Goal: Task Accomplishment & Management: Manage account settings

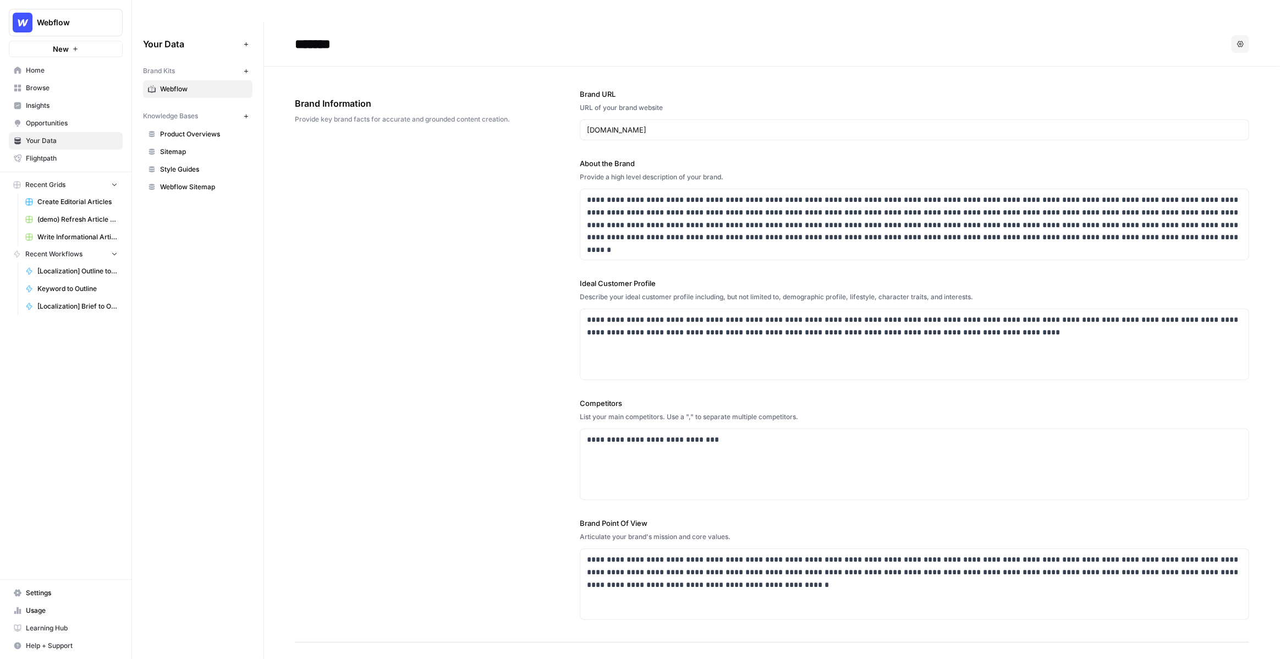
click at [89, 31] on button "Webflow" at bounding box center [66, 22] width 114 height 27
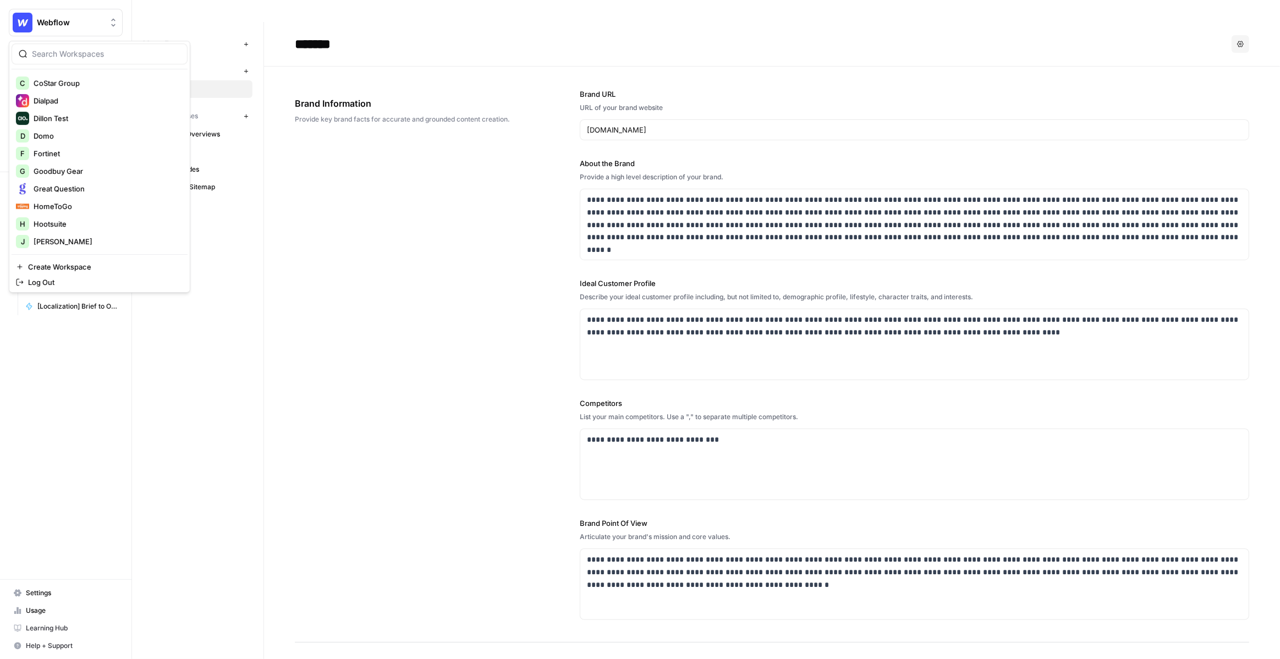
scroll to position [244, 0]
click at [91, 168] on span "Goodbuy Gear" at bounding box center [106, 172] width 145 height 11
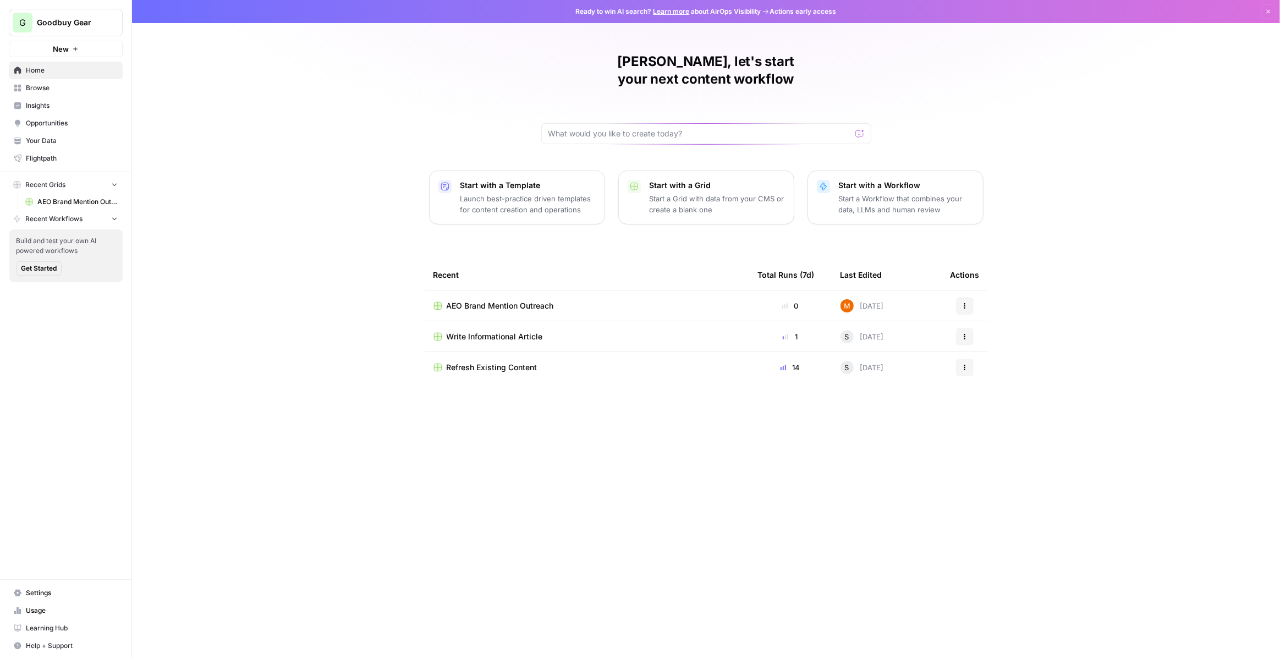
click at [78, 102] on span "Insights" at bounding box center [72, 106] width 92 height 10
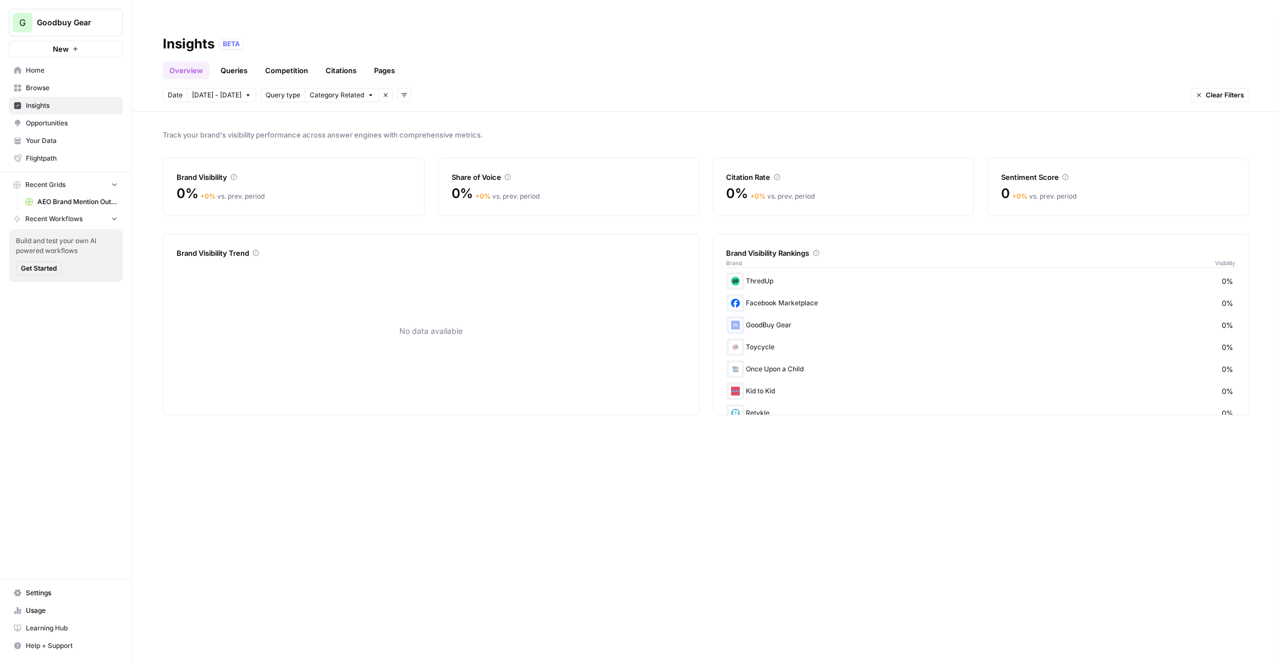
scroll to position [86, 0]
click at [692, 315] on div "Brand Visibility Trend No data available" at bounding box center [431, 324] width 537 height 181
click at [235, 62] on link "Queries" at bounding box center [234, 71] width 40 height 18
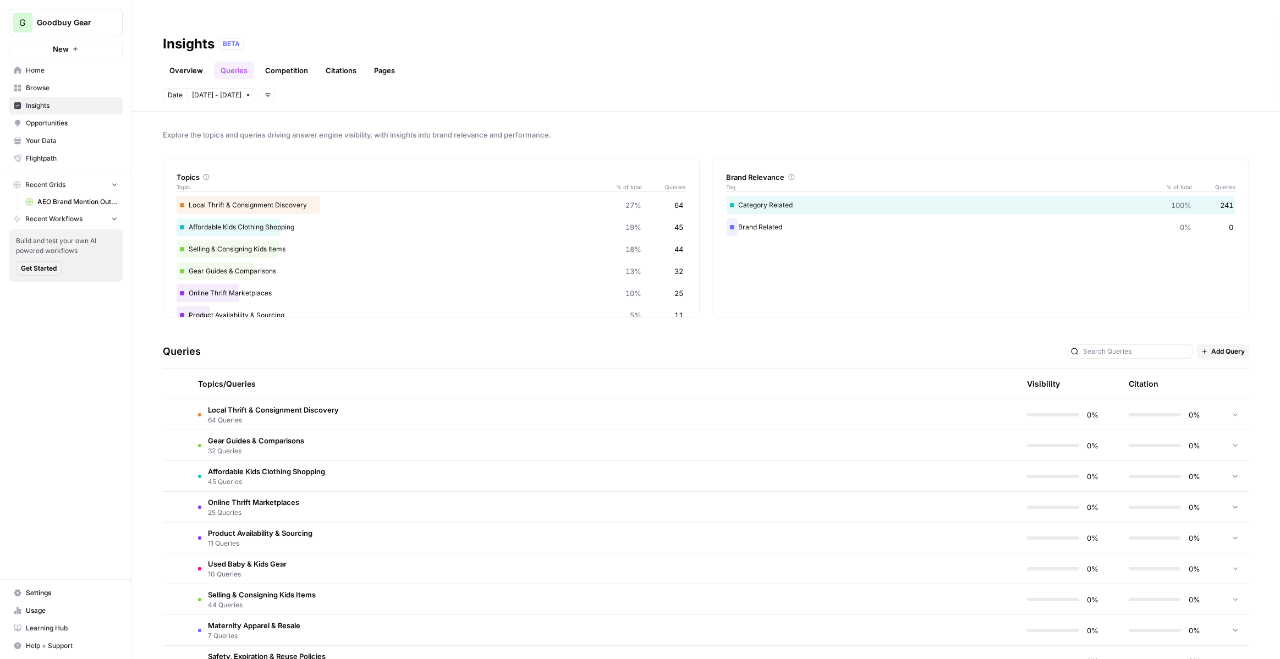
click at [426, 461] on td "Affordable Kids Clothing Shopping 45 Queries" at bounding box center [551, 476] width 724 height 30
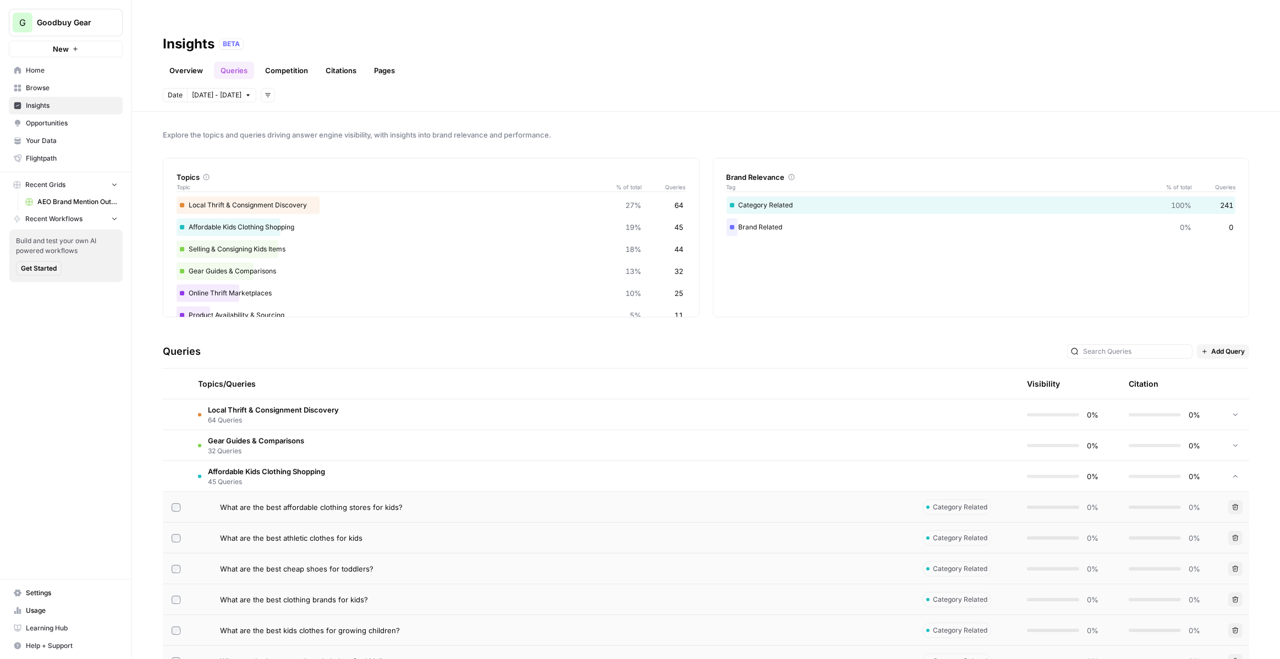
click at [419, 502] on div "What are the best affordable clothing stores for kids?" at bounding box center [562, 507] width 685 height 11
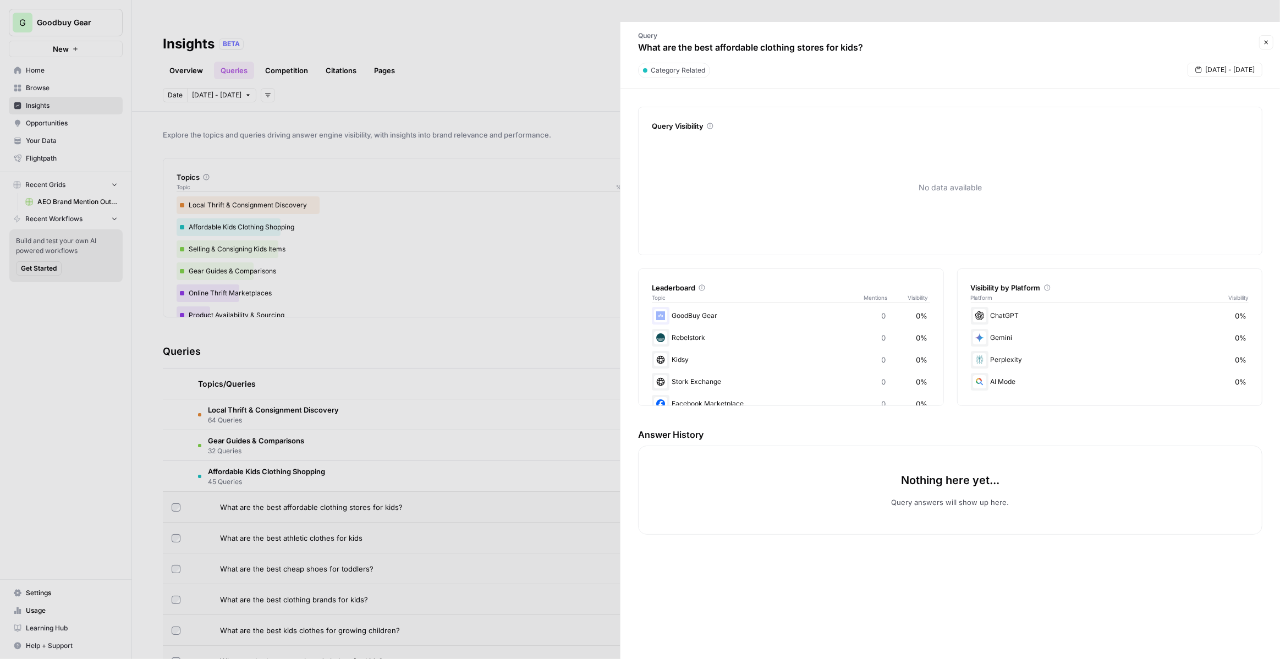
click at [489, 297] on div at bounding box center [640, 329] width 1280 height 659
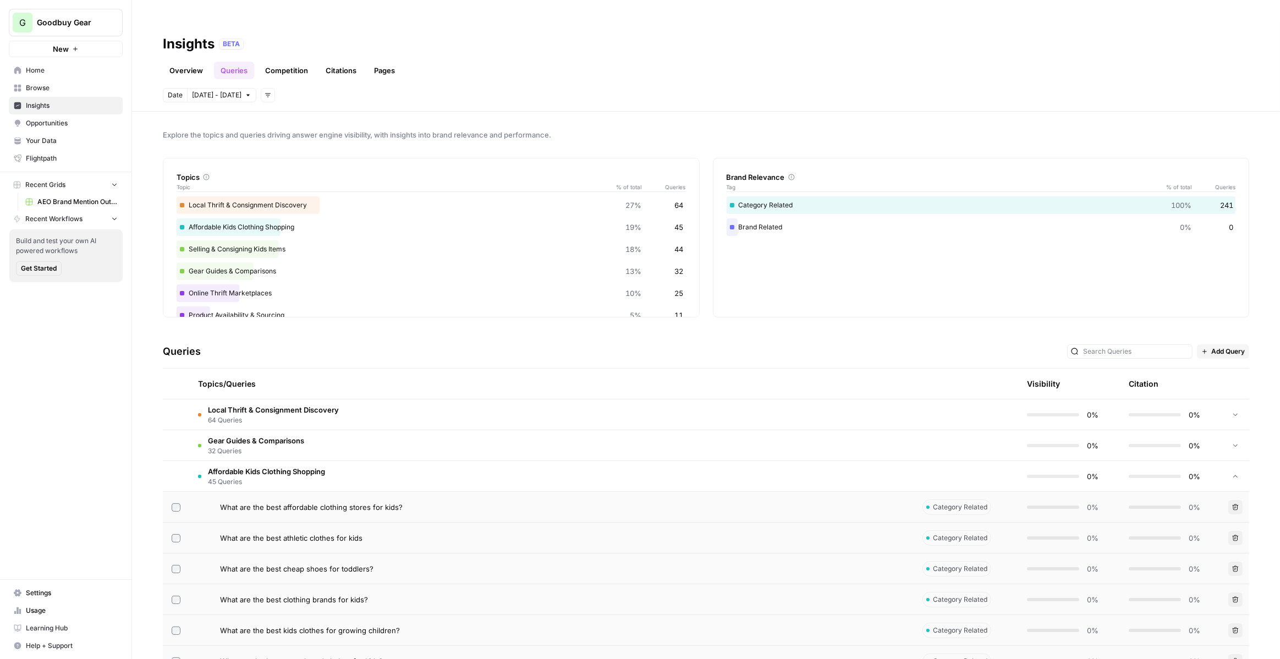
click at [442, 284] on div "Online Thrift Marketplaces 10% 25" at bounding box center [431, 293] width 509 height 18
click at [195, 62] on link "Overview" at bounding box center [186, 71] width 47 height 18
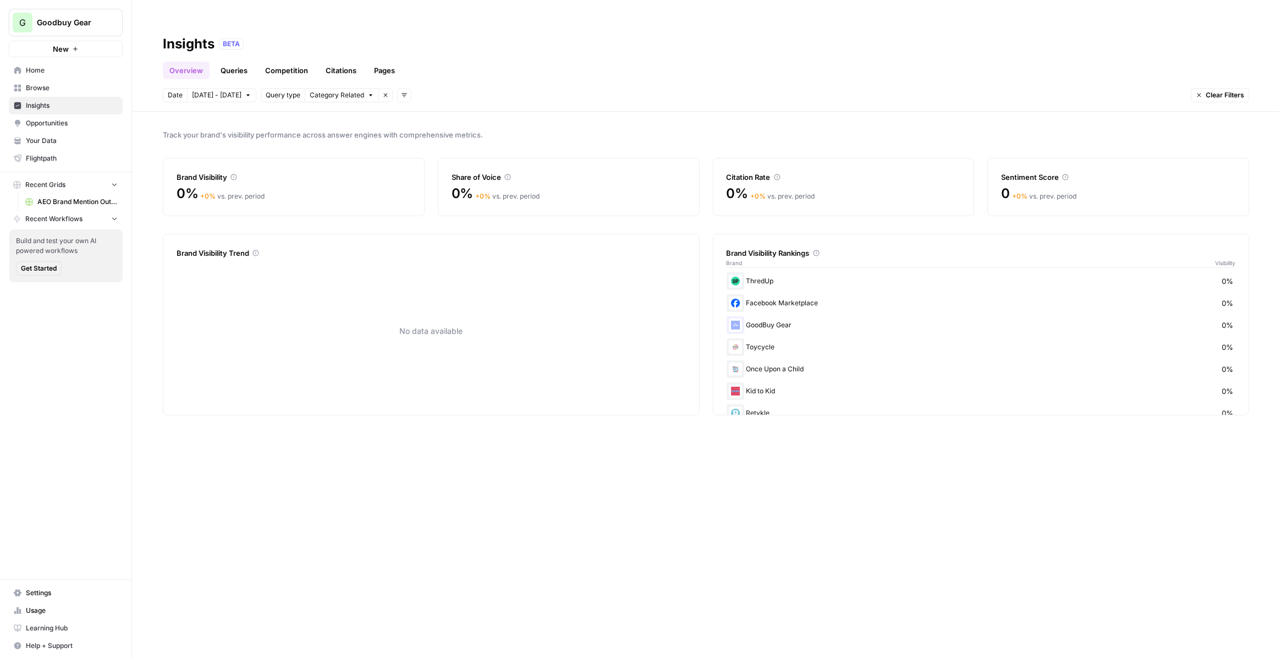
click at [94, 22] on span "Goodbuy Gear" at bounding box center [70, 22] width 67 height 11
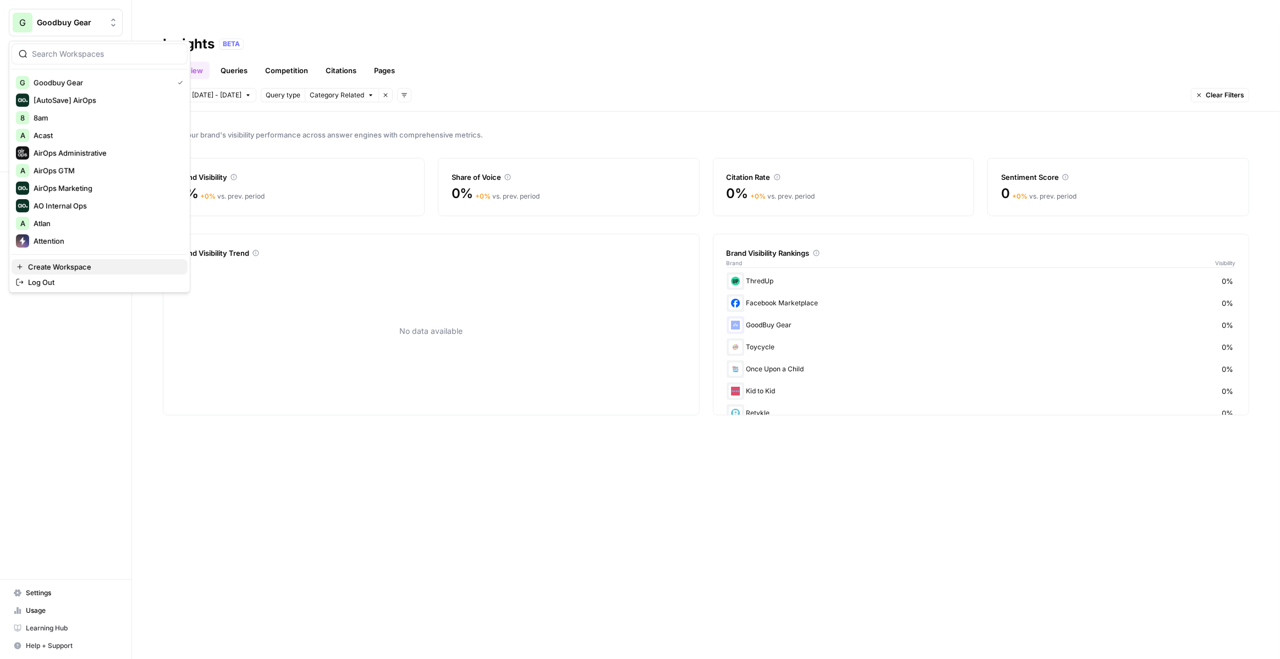
click at [84, 261] on span "Create Workspace" at bounding box center [103, 266] width 151 height 11
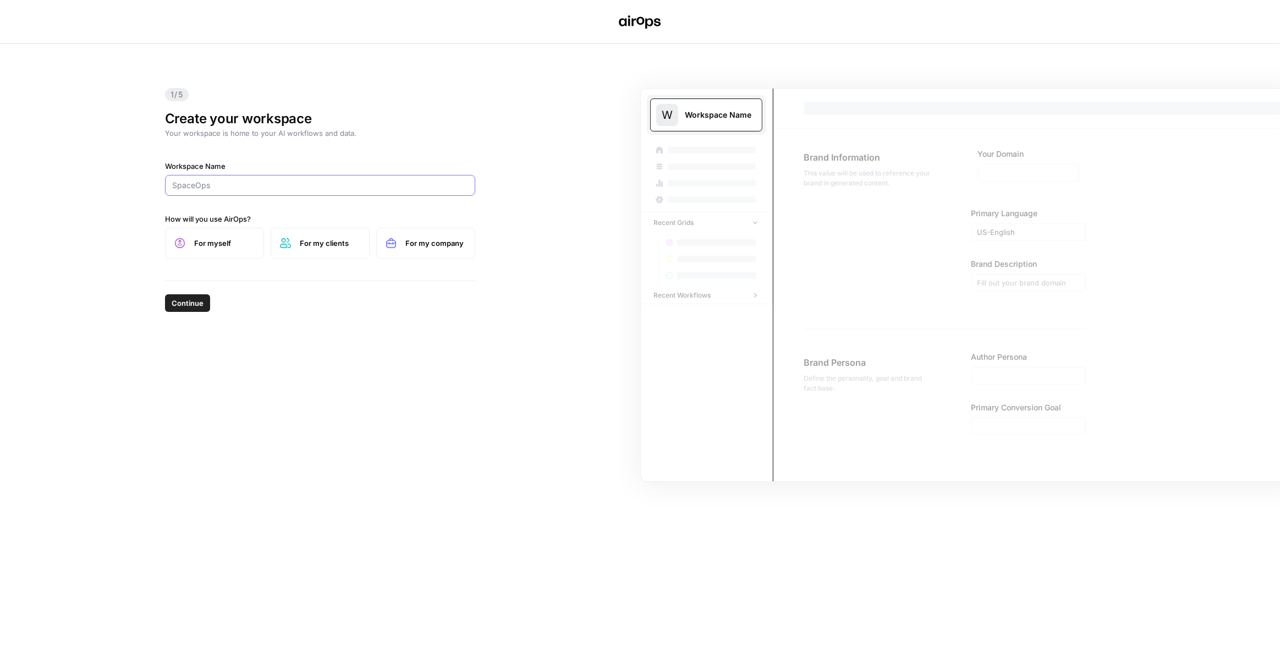
click at [280, 188] on input "Workspace Name" at bounding box center [320, 185] width 296 height 11
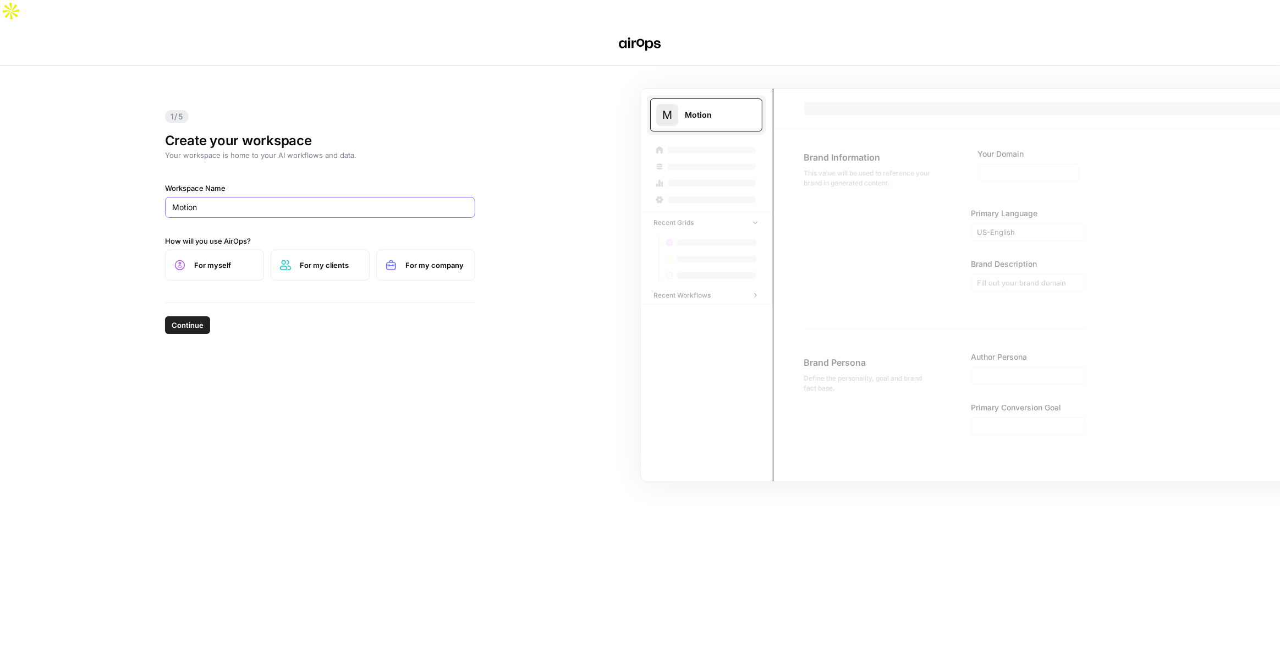
type input "Motion"
click at [243, 260] on span "For myself" at bounding box center [224, 265] width 60 height 11
click at [196, 320] on span "Continue" at bounding box center [188, 325] width 32 height 11
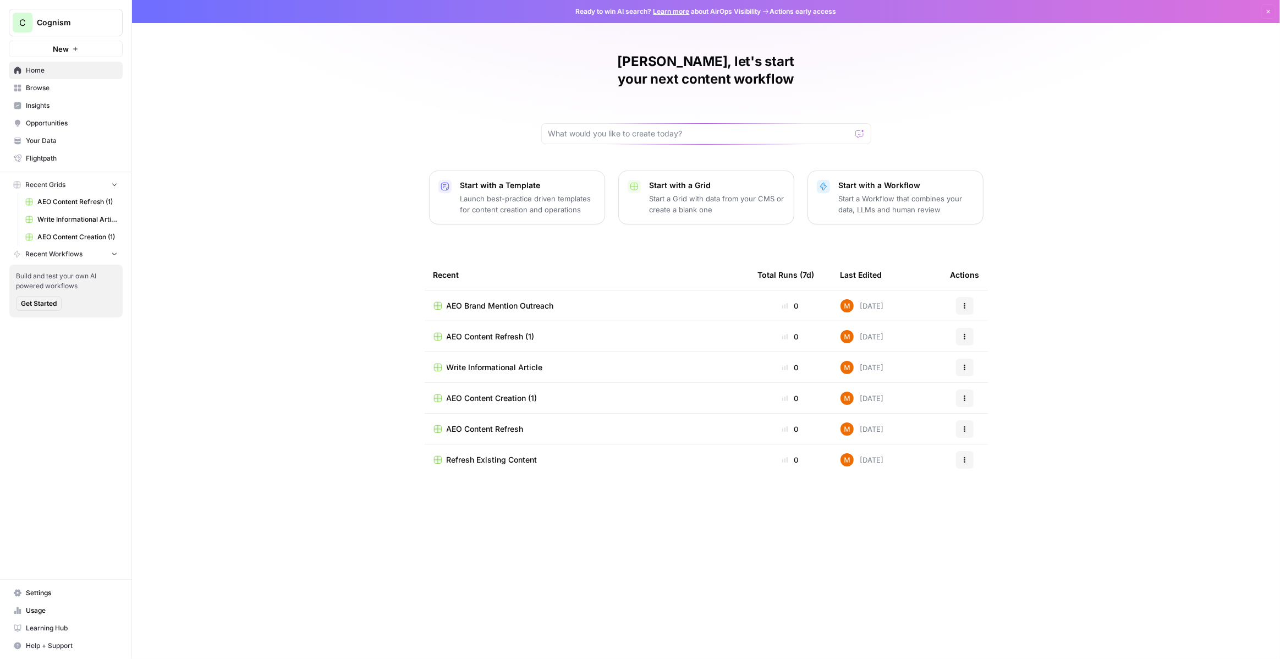
click at [60, 106] on span "Insights" at bounding box center [72, 106] width 92 height 10
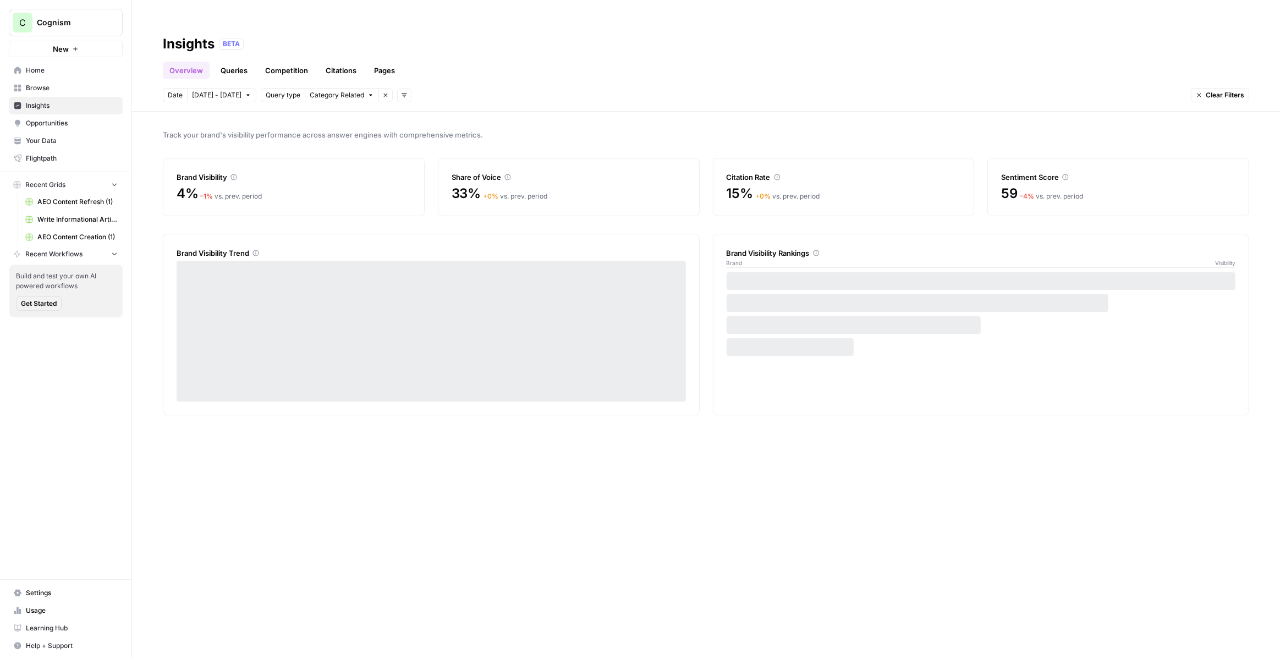
click at [223, 62] on link "Queries" at bounding box center [234, 71] width 40 height 18
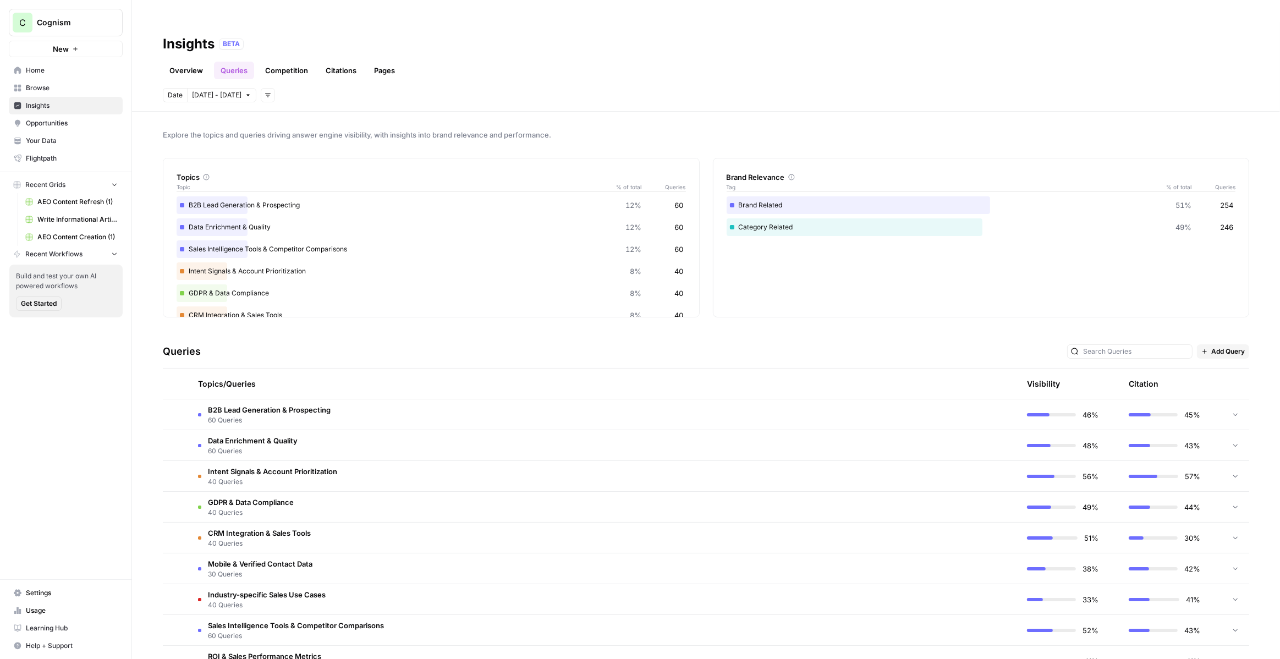
click at [585, 430] on td "Data Enrichment & Quality 60 Queries" at bounding box center [551, 445] width 724 height 30
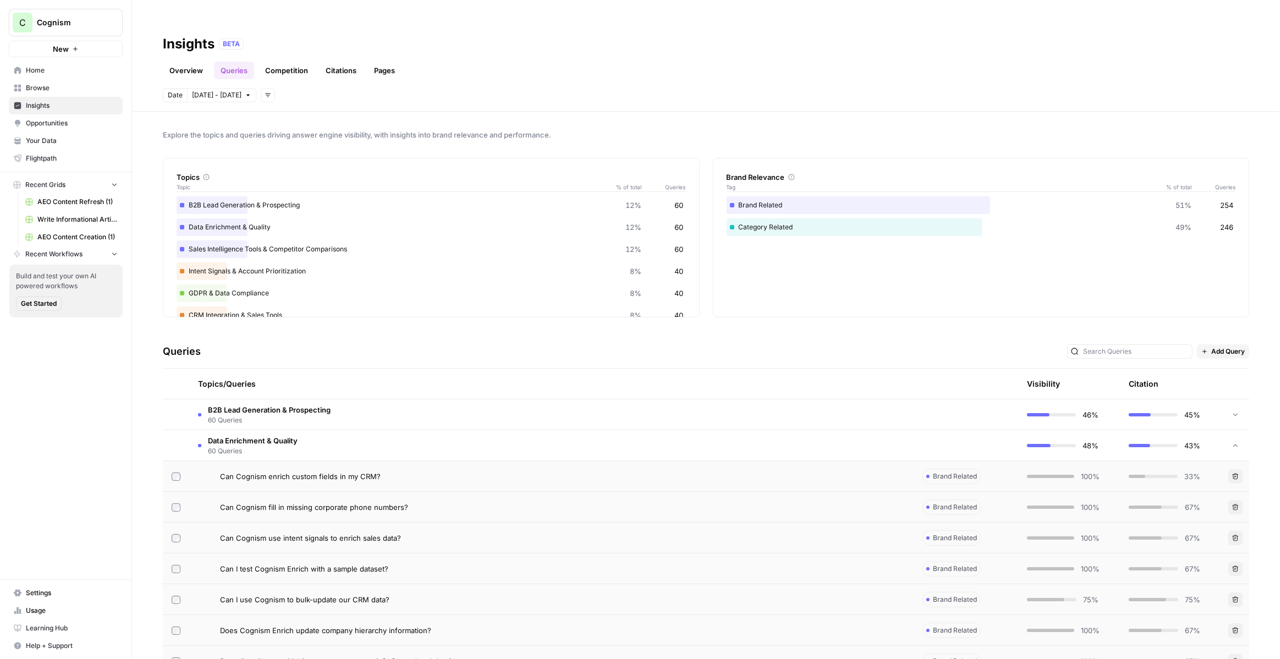
click at [1208, 344] on button "Add Query" at bounding box center [1223, 351] width 52 height 14
click at [1205, 352] on button "Add Query" at bounding box center [1234, 353] width 66 height 15
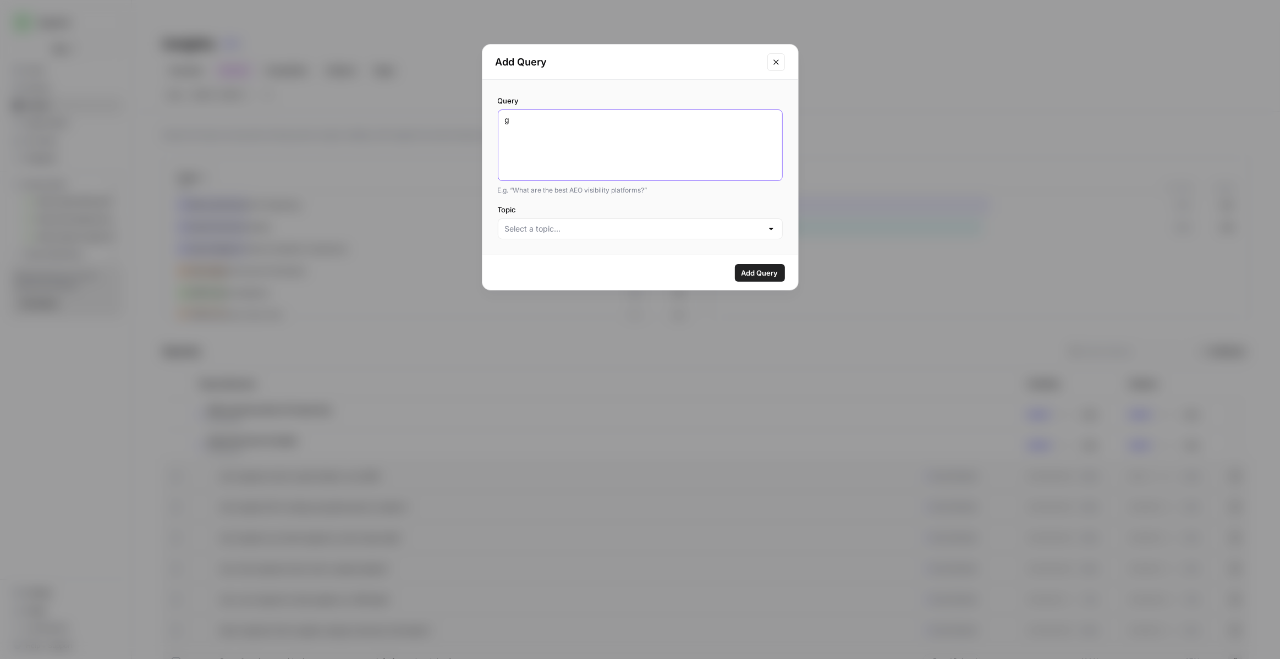
click at [576, 172] on textarea "g" at bounding box center [640, 145] width 271 height 62
type textarea "gg"
click at [779, 60] on icon "Close modal" at bounding box center [776, 62] width 9 height 9
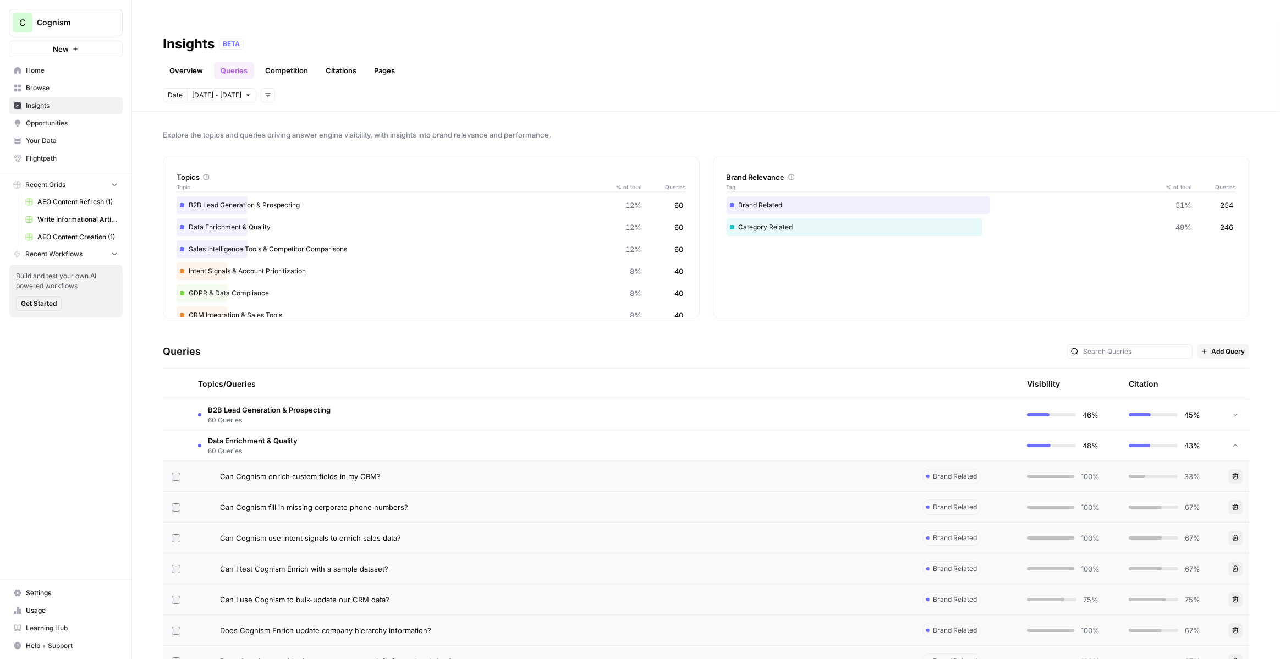
click at [79, 27] on span "Cognism" at bounding box center [70, 22] width 67 height 11
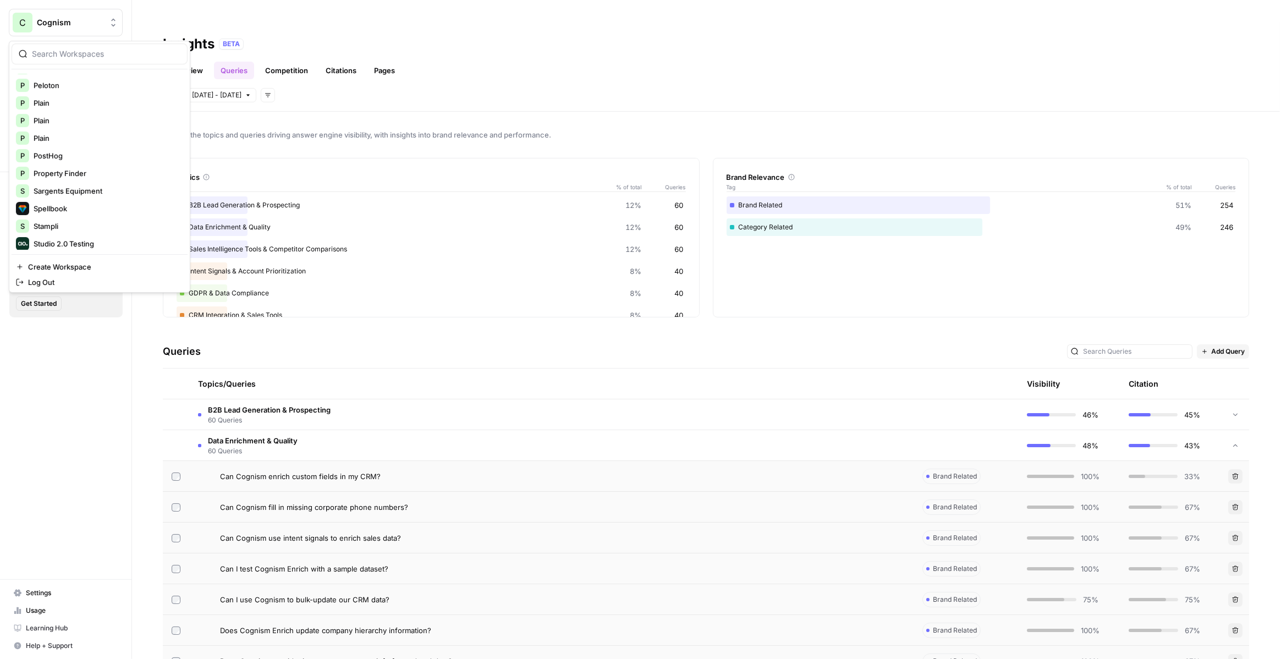
scroll to position [599, 0]
click at [369, 129] on span "Explore the topics and queries driving answer engine visibility, with insights …" at bounding box center [706, 134] width 1086 height 11
